Goal: Information Seeking & Learning: Learn about a topic

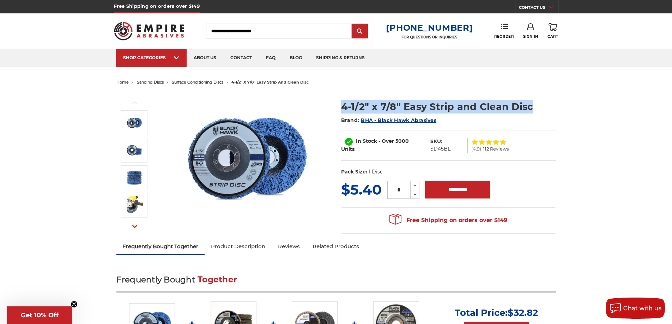
drag, startPoint x: 332, startPoint y: 103, endPoint x: 566, endPoint y: 103, distance: 234.3
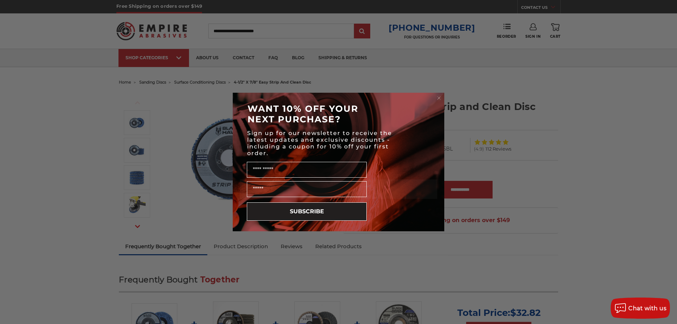
click at [438, 98] on circle "Close dialog" at bounding box center [439, 98] width 7 height 7
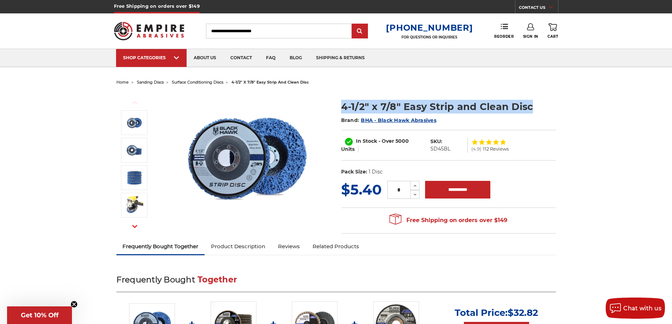
drag, startPoint x: 530, startPoint y: 108, endPoint x: 343, endPoint y: 110, distance: 187.7
click at [343, 110] on h1 "4-1/2" x 7/8" Easy Strip and Clean Disc" at bounding box center [448, 107] width 215 height 14
copy h1 "4-1/2" x 7/8" Easy Strip and Clean Disc"
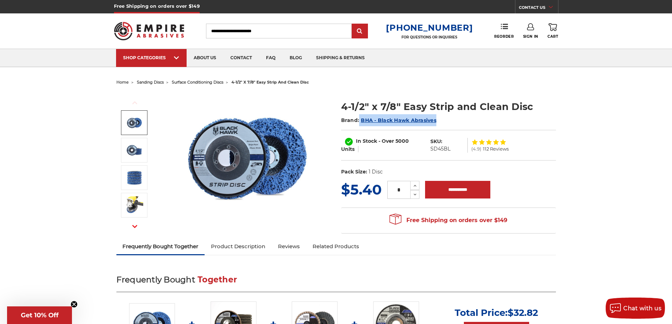
drag, startPoint x: 438, startPoint y: 119, endPoint x: 360, endPoint y: 119, distance: 78.7
click at [360, 119] on h2 "Brand: BHA - Black Hawk Abrasives" at bounding box center [448, 120] width 215 height 12
copy h2 "BHA - Black Hawk Abrasives"
drag, startPoint x: 171, startPoint y: 82, endPoint x: 226, endPoint y: 84, distance: 54.7
click at [226, 84] on ul "home sanding discs surface conditioning discs 4-1/2" x 7/8" easy strip and clea…" at bounding box center [336, 82] width 440 height 10
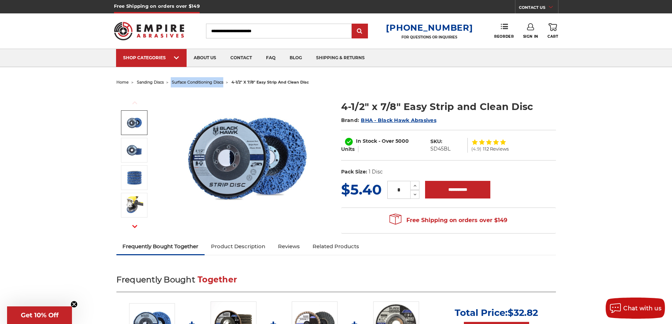
copy ul "surface conditioning discs"
